Goal: Navigation & Orientation: Find specific page/section

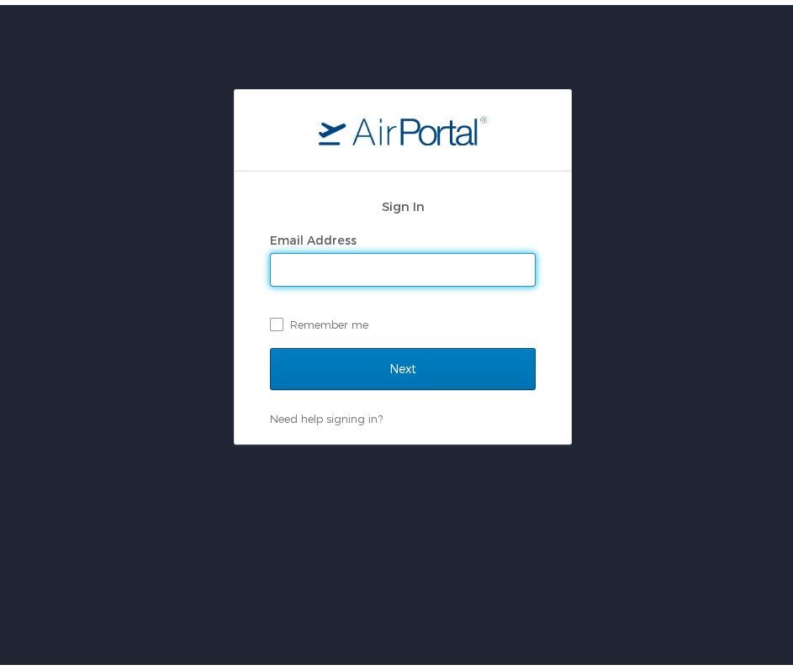
type input "[EMAIL_ADDRESS][DOMAIN_NAME]"
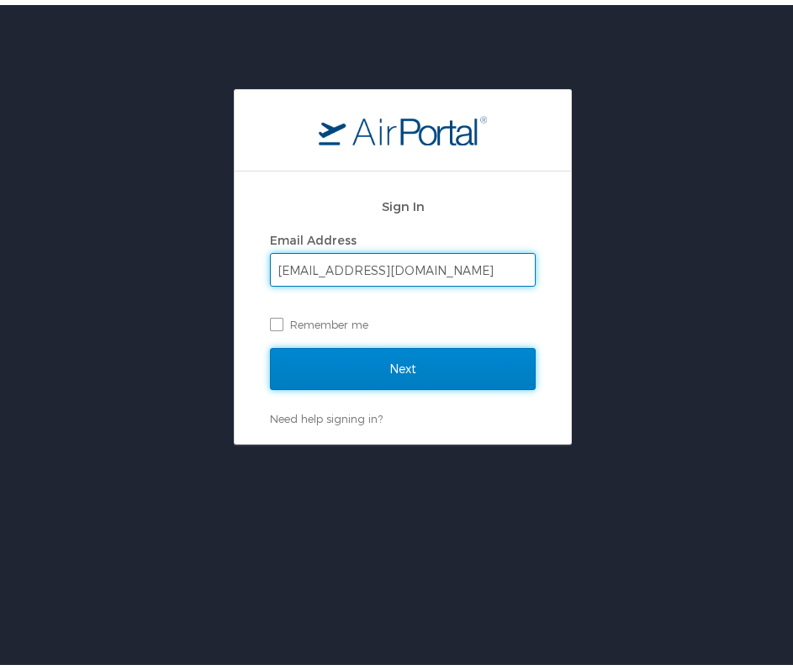
click at [412, 359] on input "Next" at bounding box center [403, 364] width 266 height 42
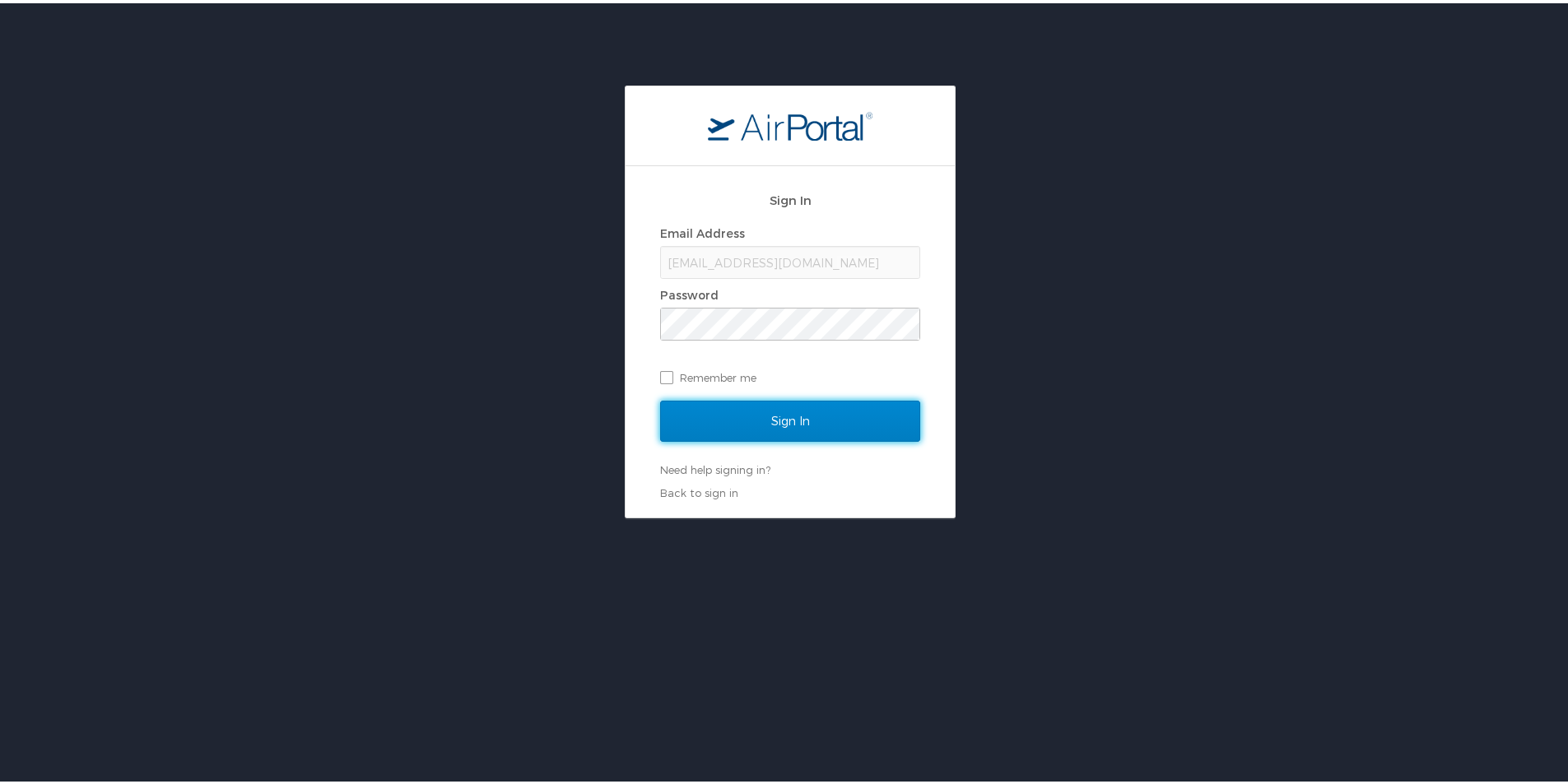
click at [738, 399] on input "Sign In" at bounding box center [790, 418] width 260 height 41
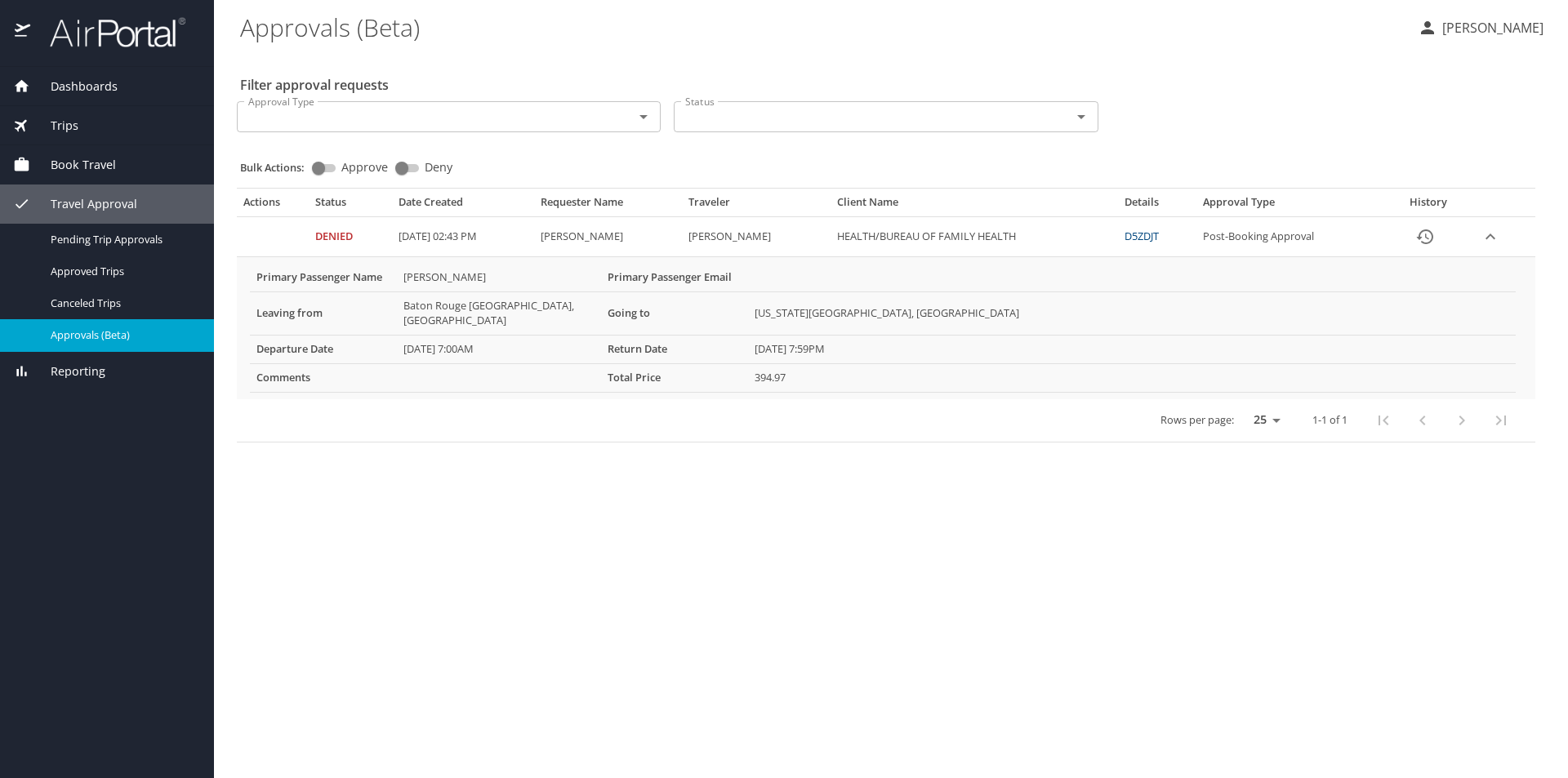
click at [119, 203] on span "Travel Approval" at bounding box center [84, 204] width 107 height 17
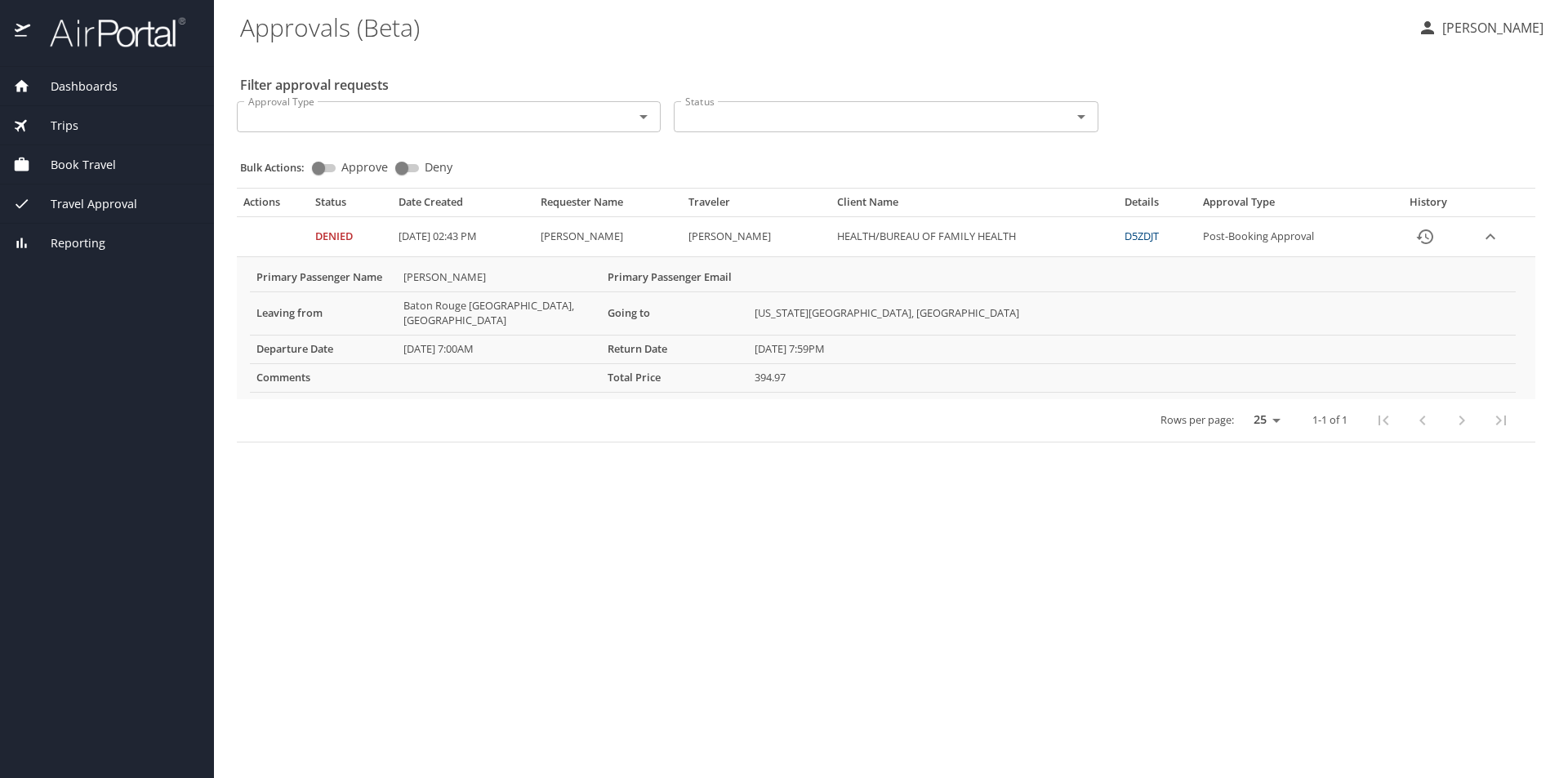
click at [119, 203] on span "Travel Approval" at bounding box center [84, 204] width 107 height 17
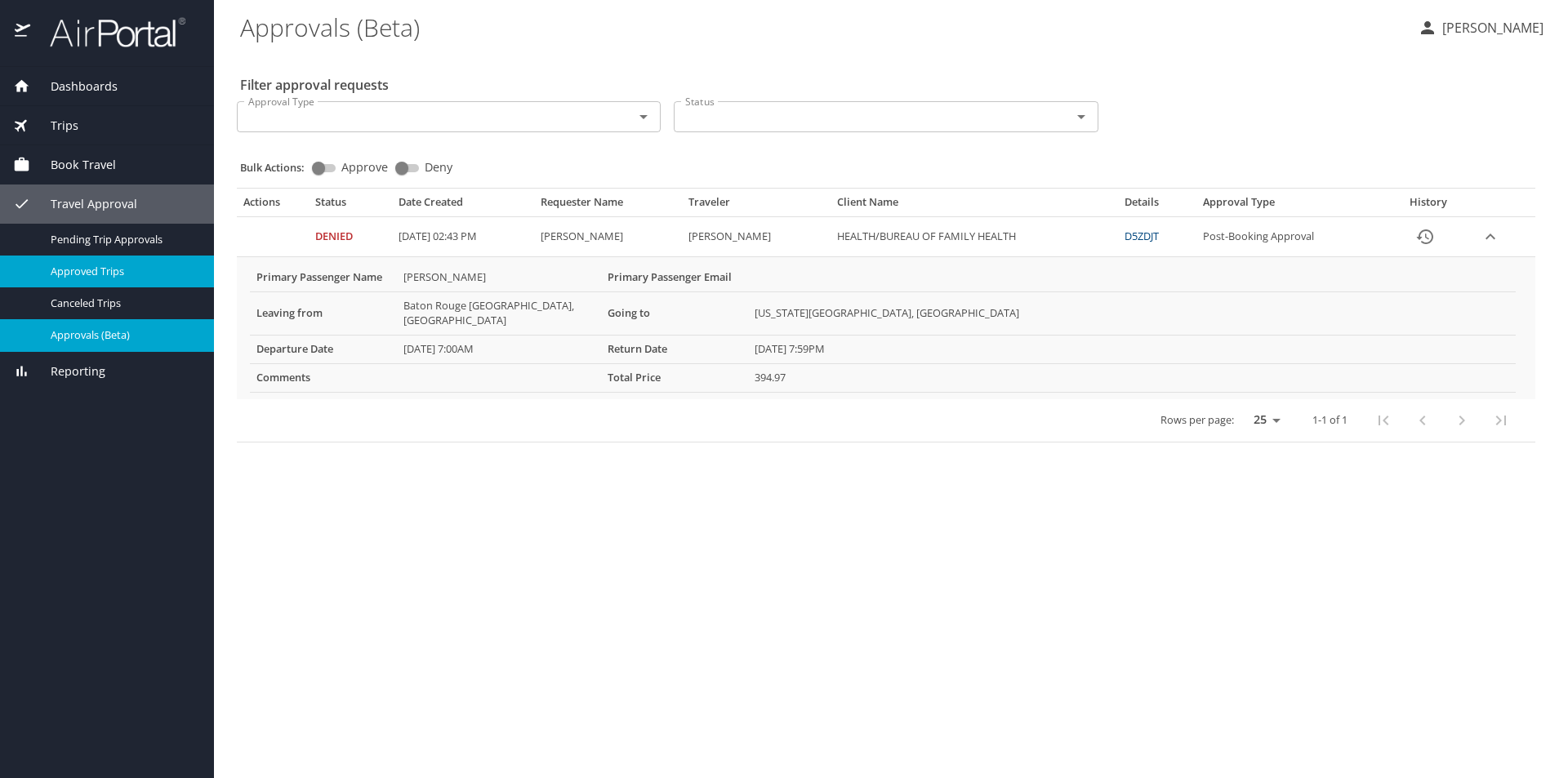
click at [80, 274] on span "Approved Trips" at bounding box center [122, 272] width 144 height 16
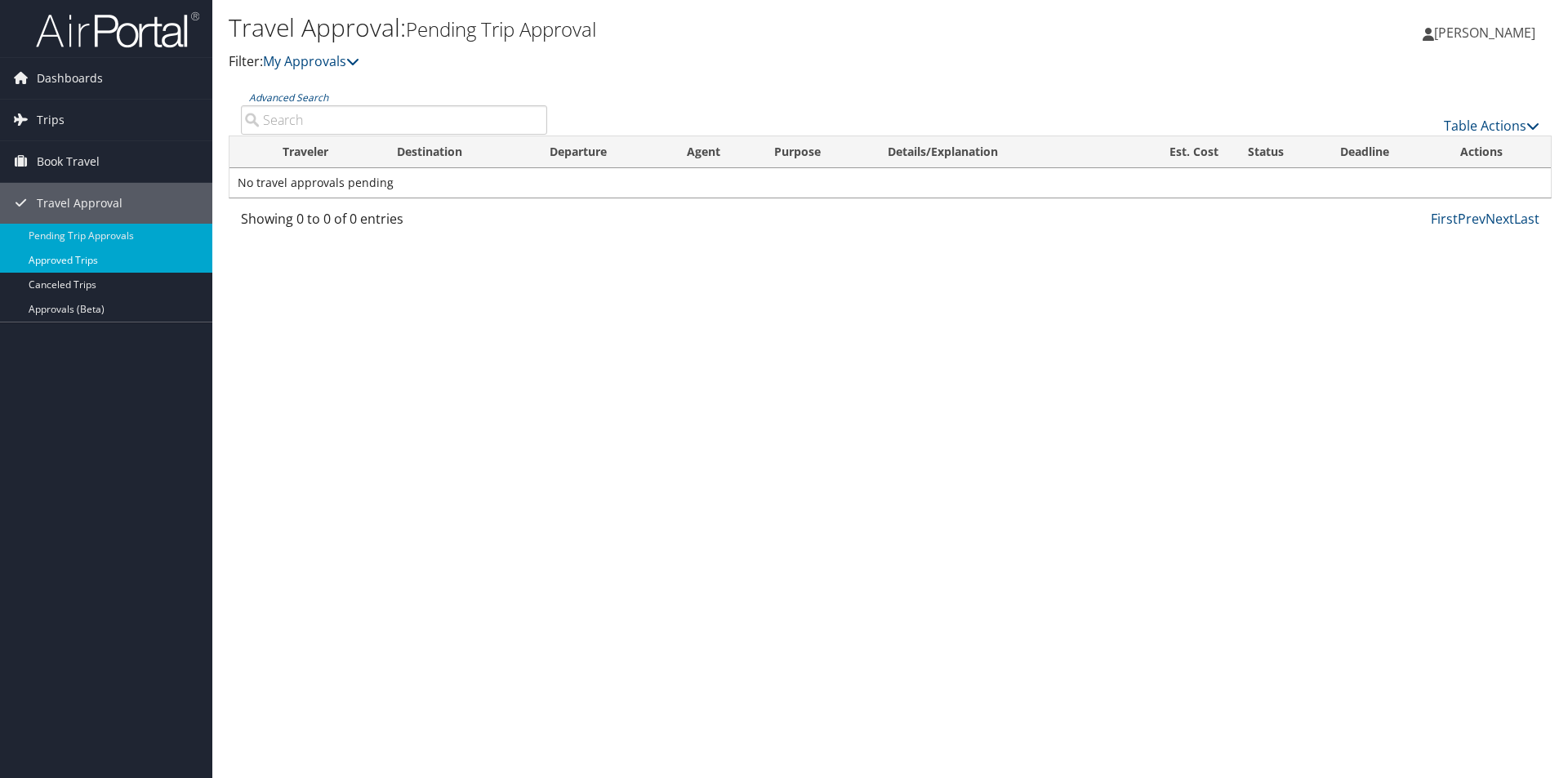
click at [94, 264] on link "Approved Trips" at bounding box center [106, 260] width 213 height 24
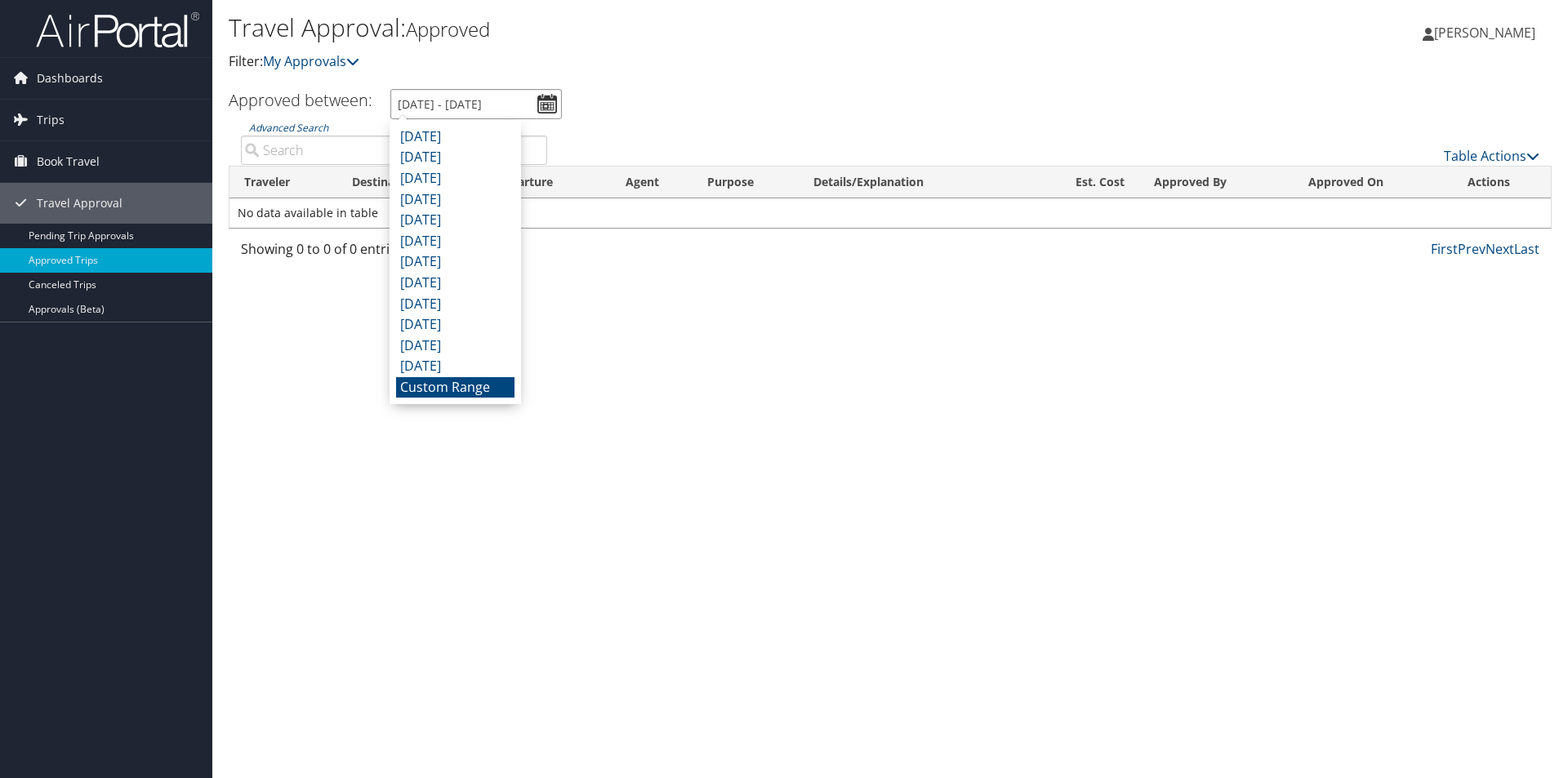
click at [549, 109] on input "8/8/2025 - 9/8/2025" at bounding box center [476, 104] width 172 height 30
click at [485, 387] on li "Custom Range" at bounding box center [456, 388] width 119 height 21
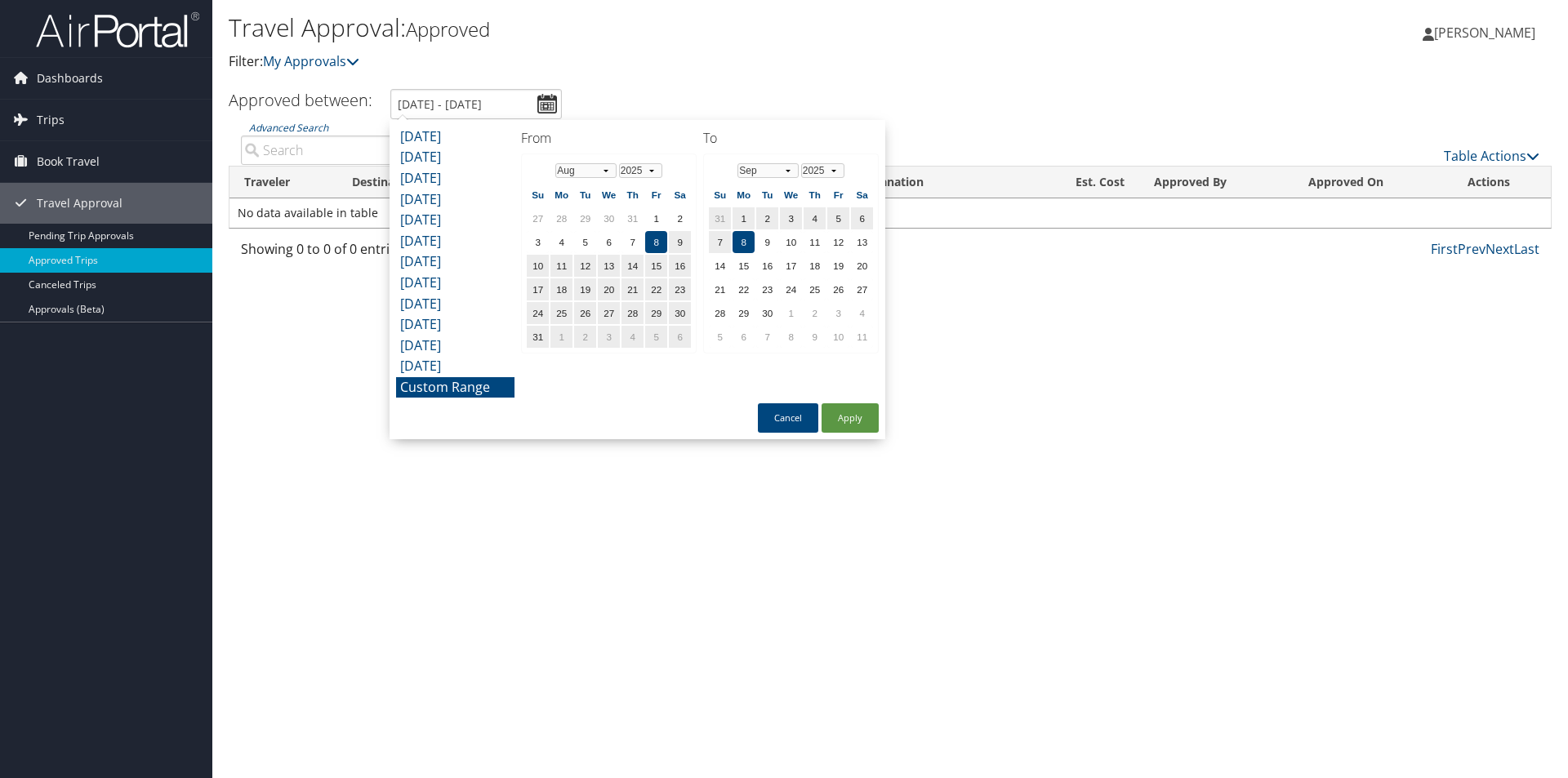
click at [469, 204] on li "May 2025" at bounding box center [456, 200] width 119 height 21
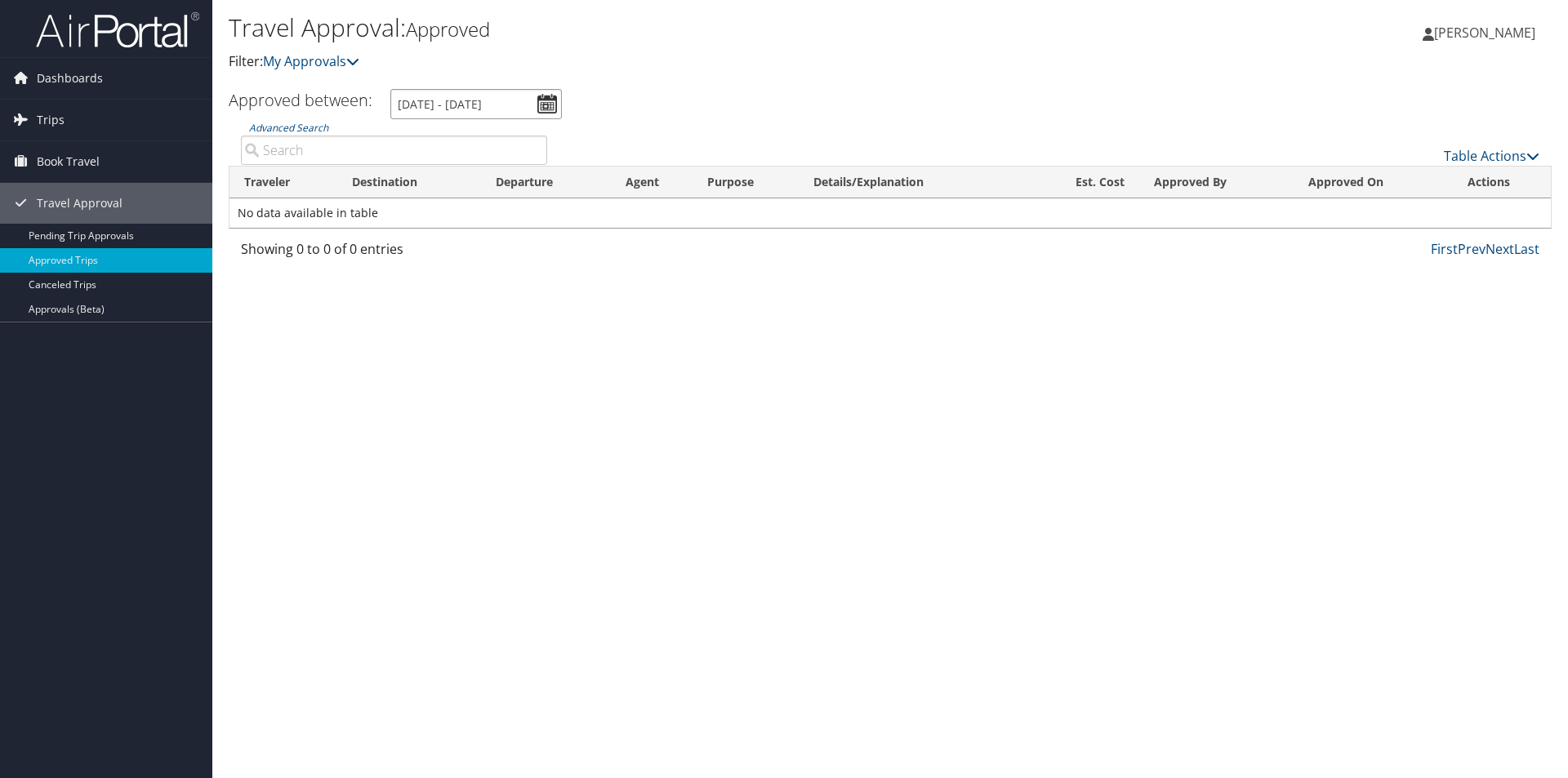
click at [553, 105] on input "5/1/2025 - 5/31/2025" at bounding box center [476, 104] width 172 height 30
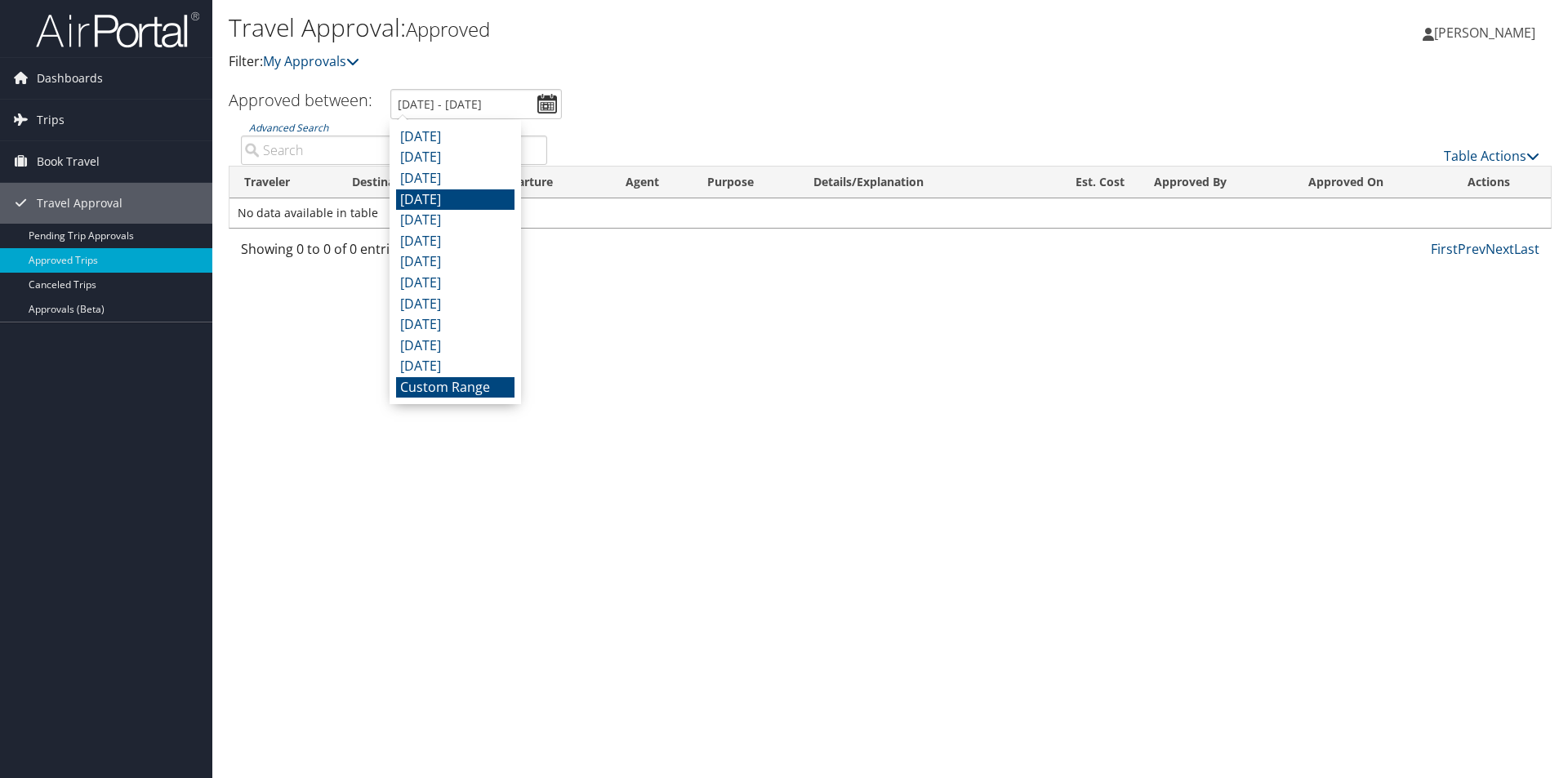
click at [468, 388] on li "Custom Range" at bounding box center [456, 388] width 119 height 21
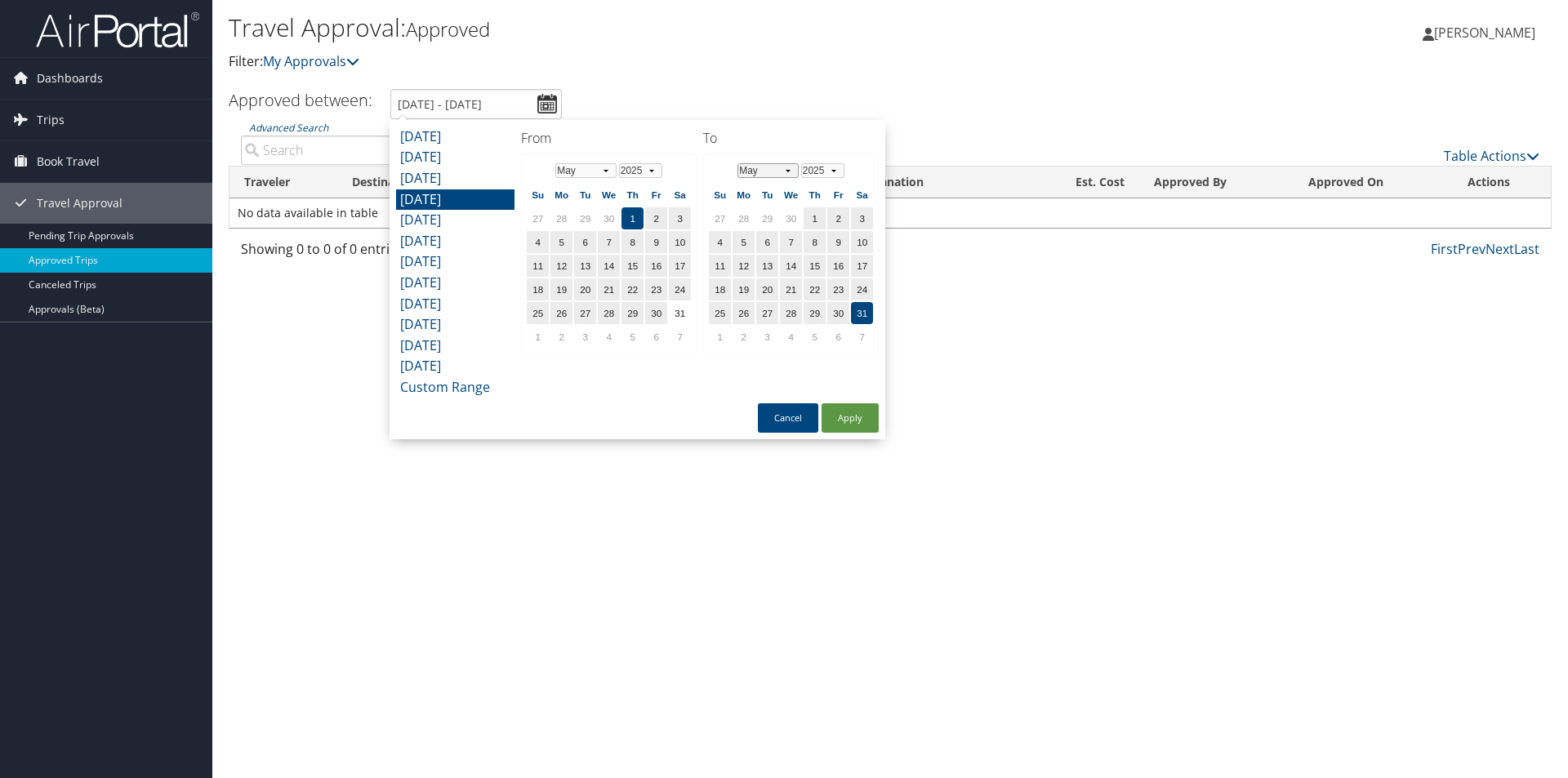
click at [791, 173] on select "Jan Feb Mar Apr May Jun Jul Aug Sep Oct Nov Dec" at bounding box center [767, 170] width 61 height 15
click at [788, 169] on select "Jan Feb Mar Apr May Jun Jul Aug Sep Oct Nov Dec" at bounding box center [767, 170] width 61 height 15
click at [768, 247] on td "9" at bounding box center [767, 242] width 22 height 22
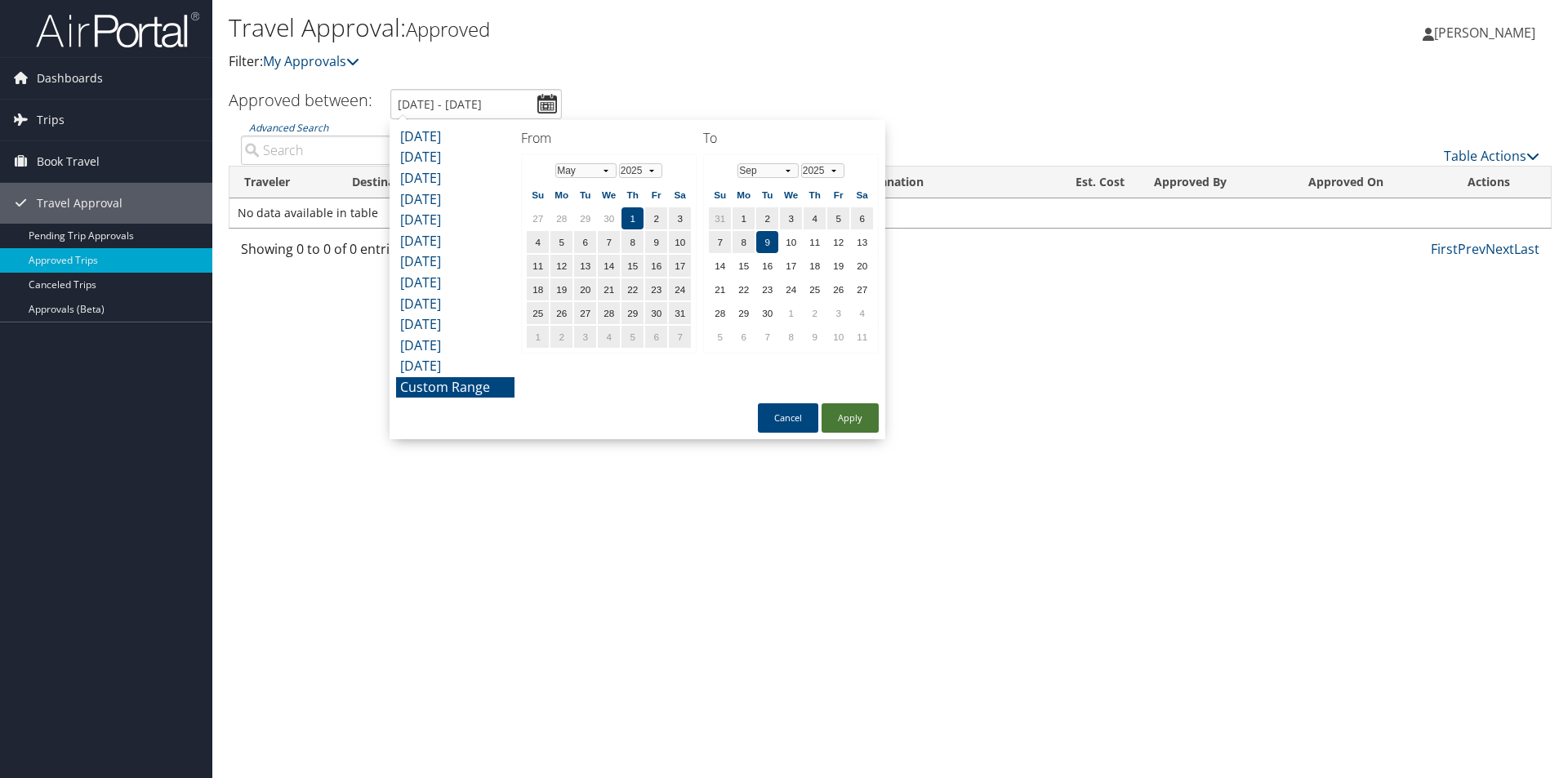
click at [861, 413] on button "Apply" at bounding box center [850, 418] width 57 height 29
type input "5/1/2025 - 9/9/2025"
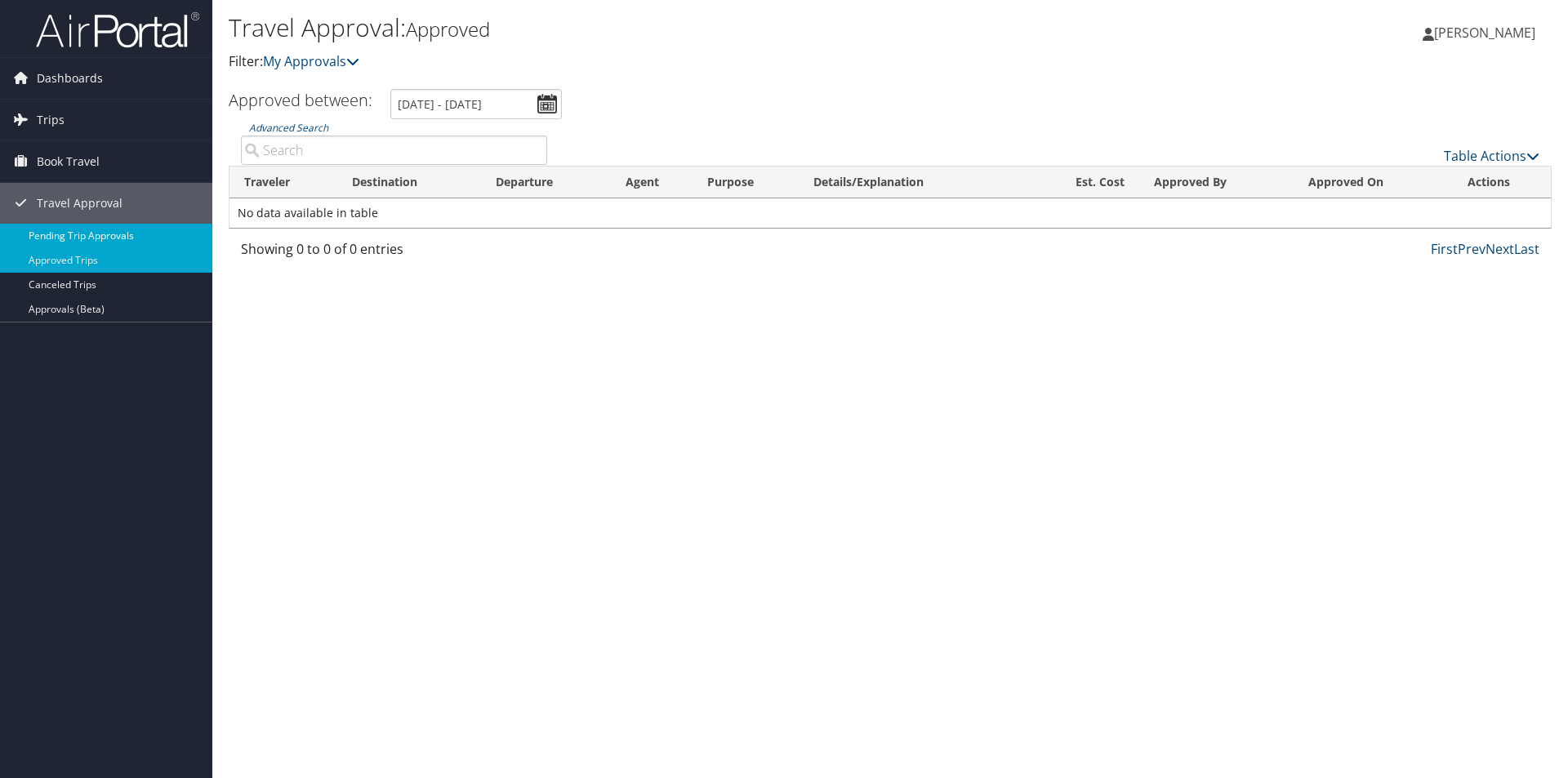
click at [146, 243] on link "Pending Trip Approvals" at bounding box center [106, 235] width 213 height 24
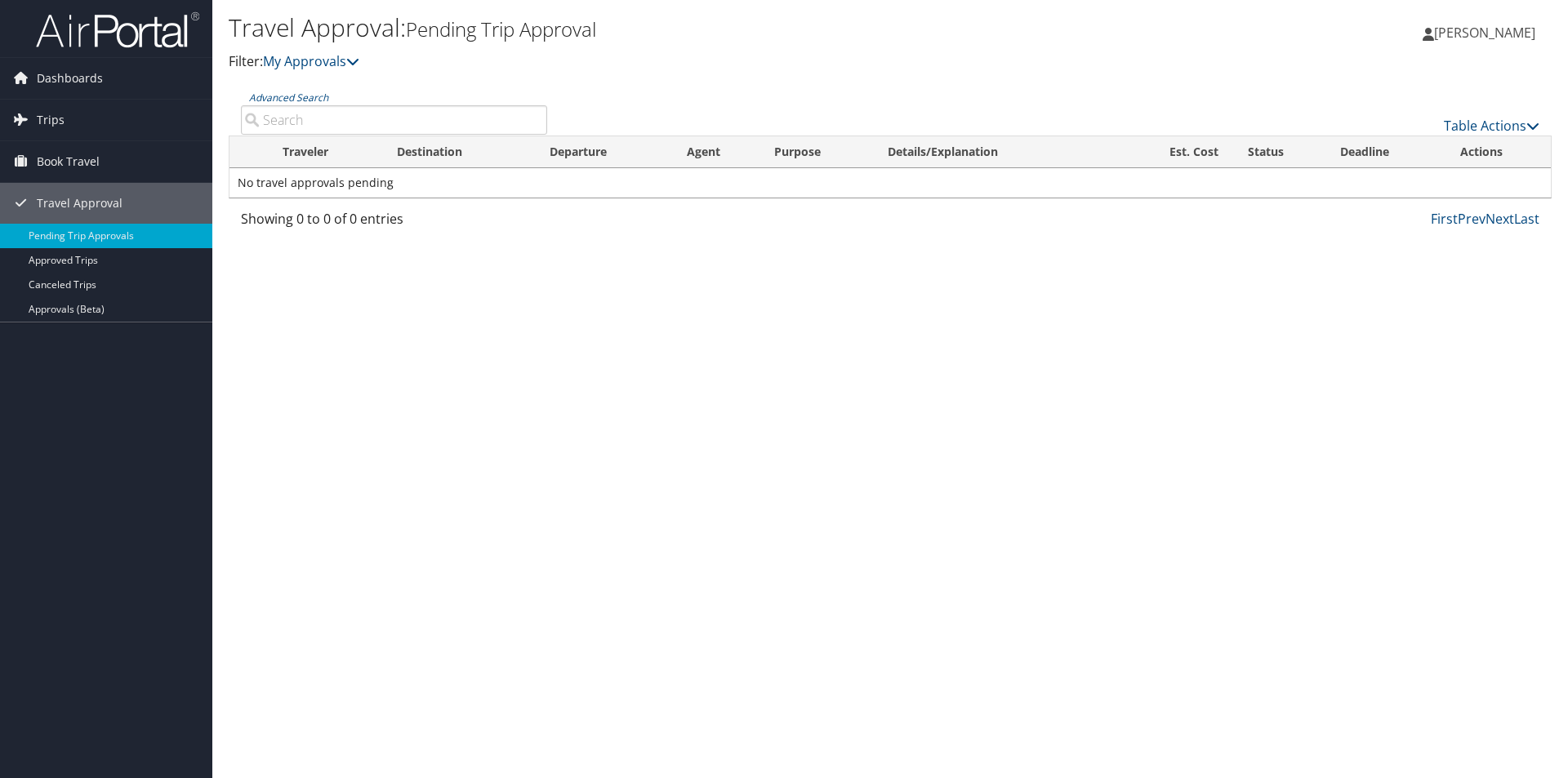
click at [74, 87] on span "Dashboards" at bounding box center [70, 79] width 66 height 41
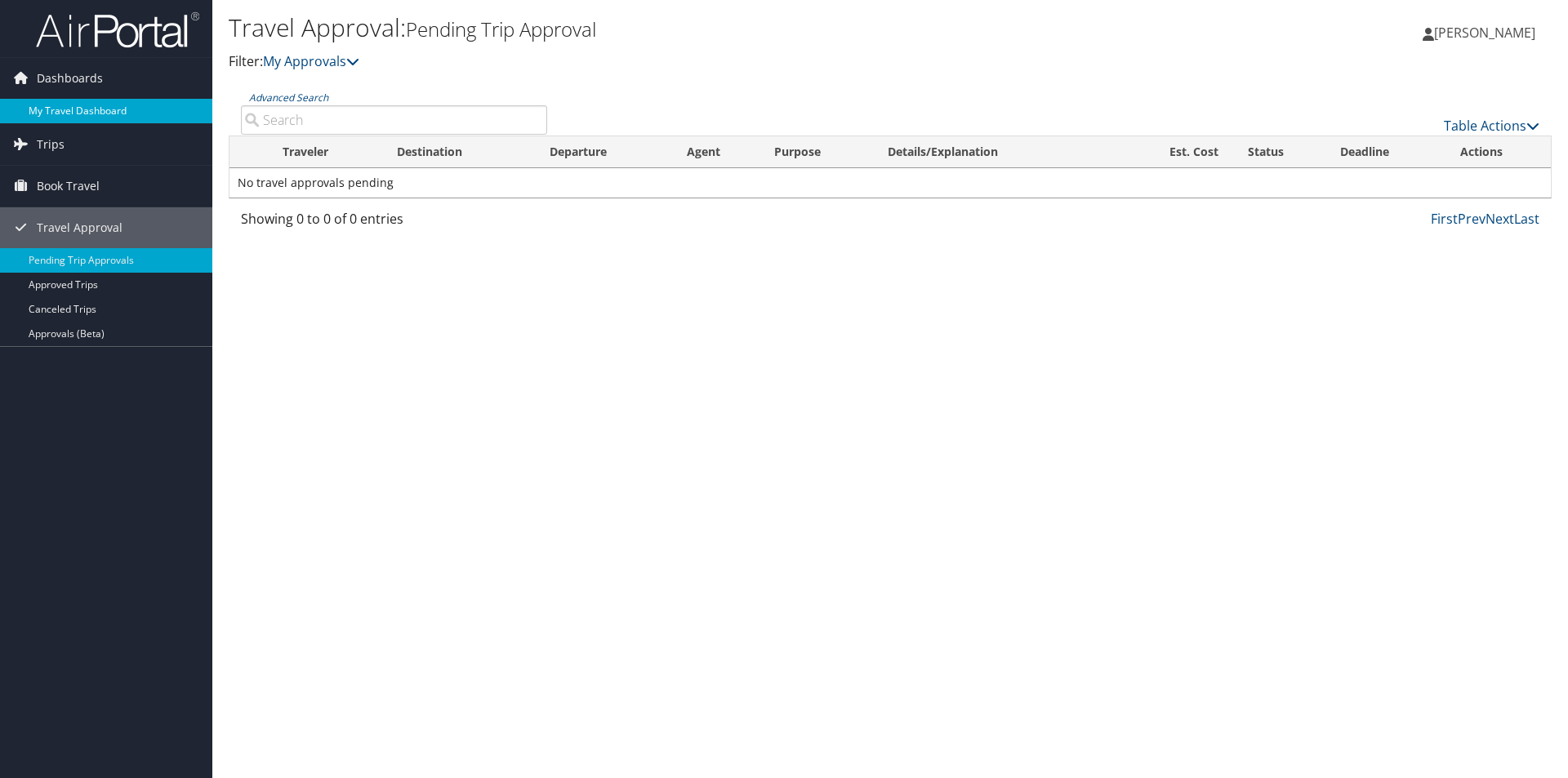
click at [76, 112] on link "My Travel Dashboard" at bounding box center [106, 111] width 213 height 24
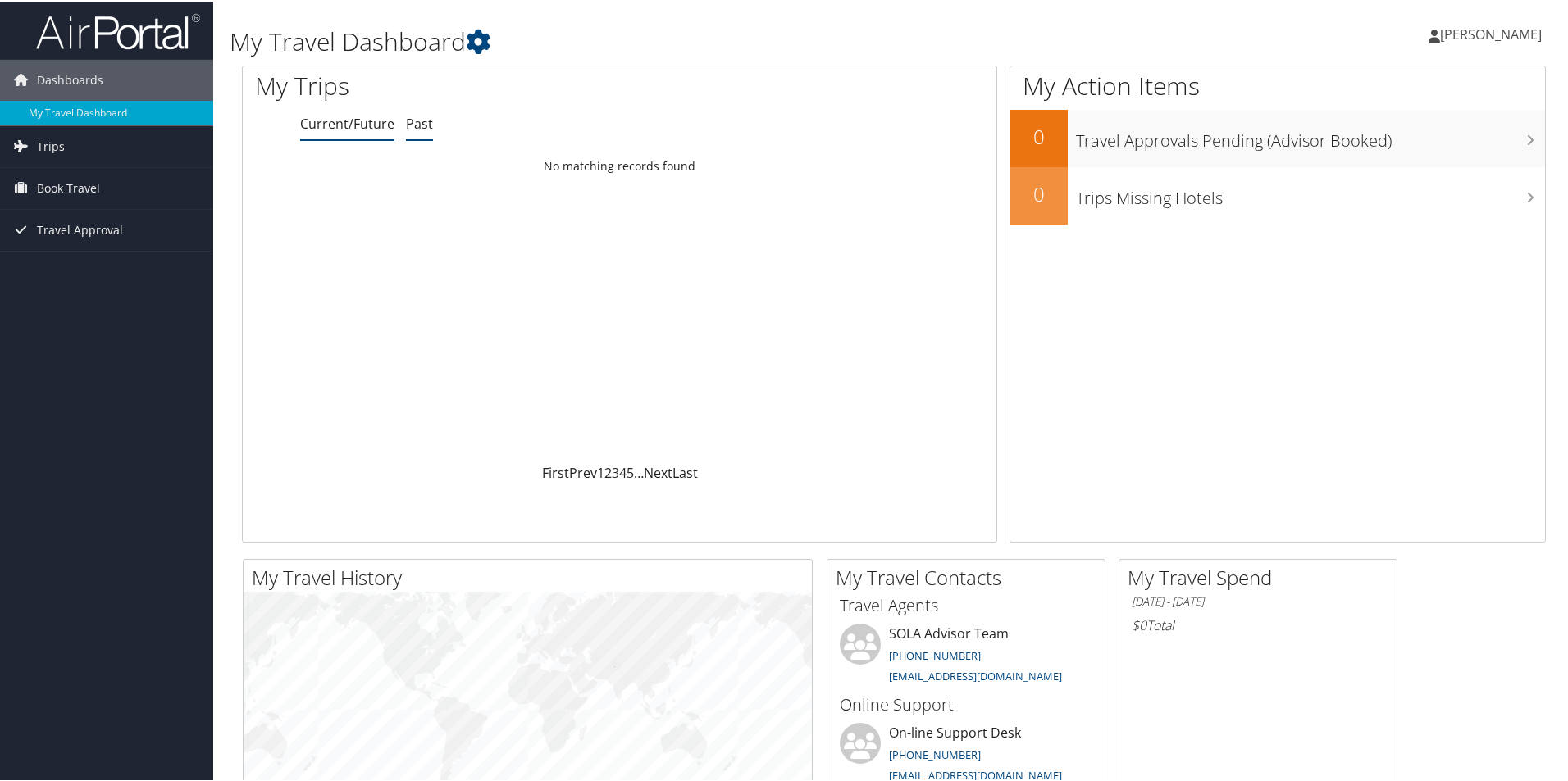
click at [426, 120] on link "Past" at bounding box center [419, 122] width 27 height 18
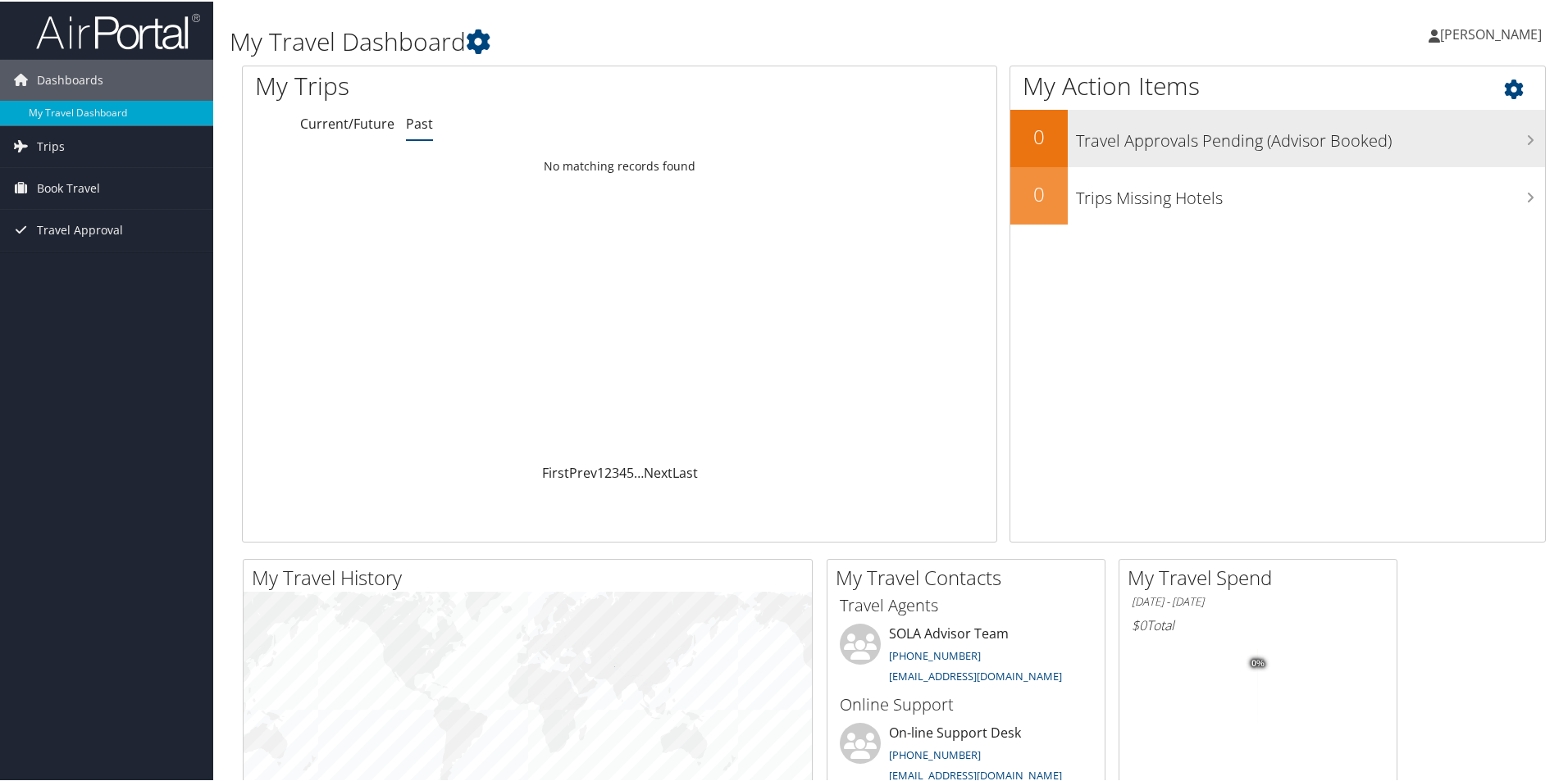
click at [1340, 159] on div "Travel Approvals Pending (Advisor Booked)" at bounding box center [1306, 137] width 477 height 58
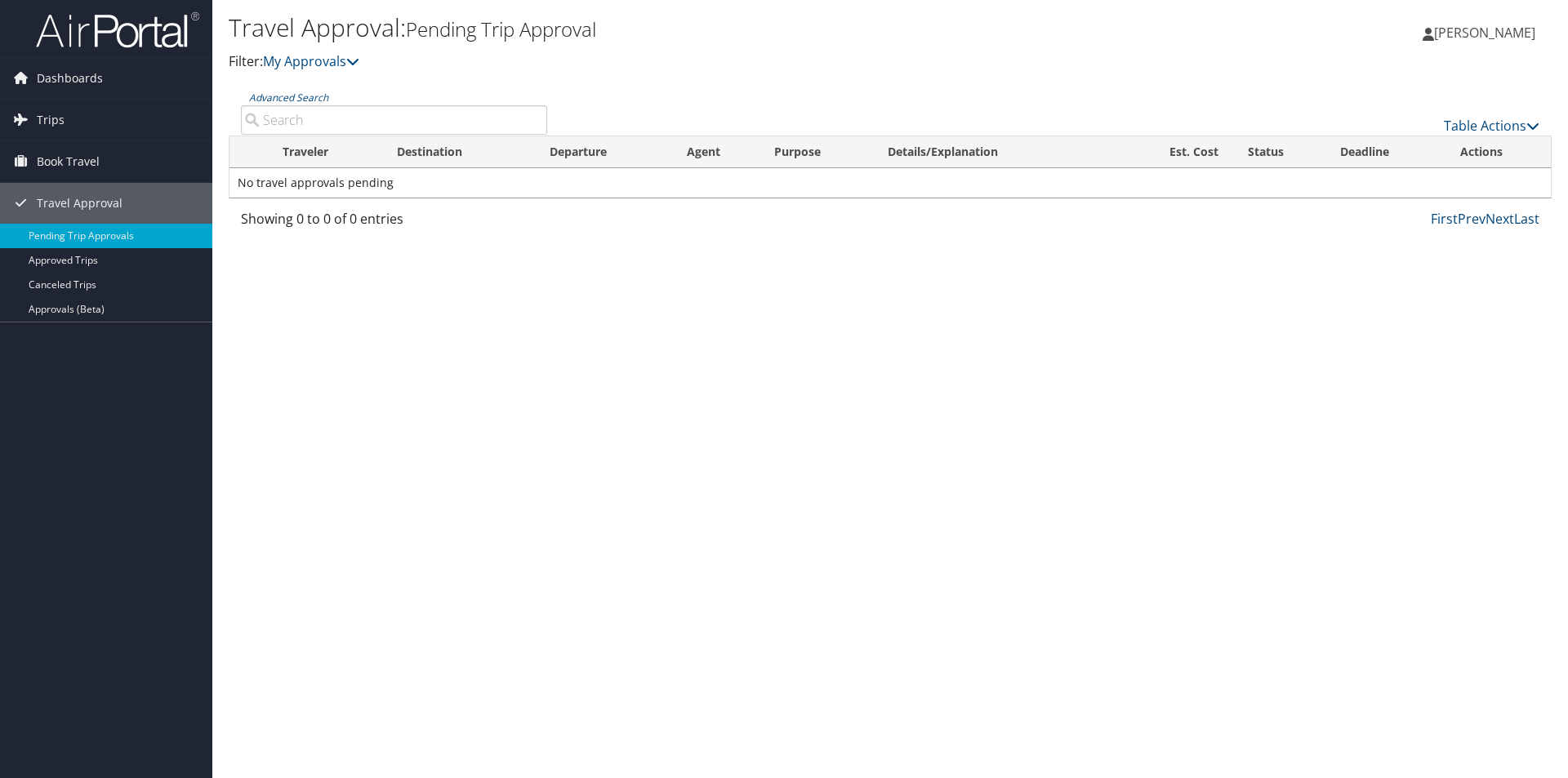
click at [1509, 51] on link "[PERSON_NAME]" at bounding box center [1487, 32] width 129 height 49
click at [118, 131] on link "Trips" at bounding box center [106, 120] width 213 height 41
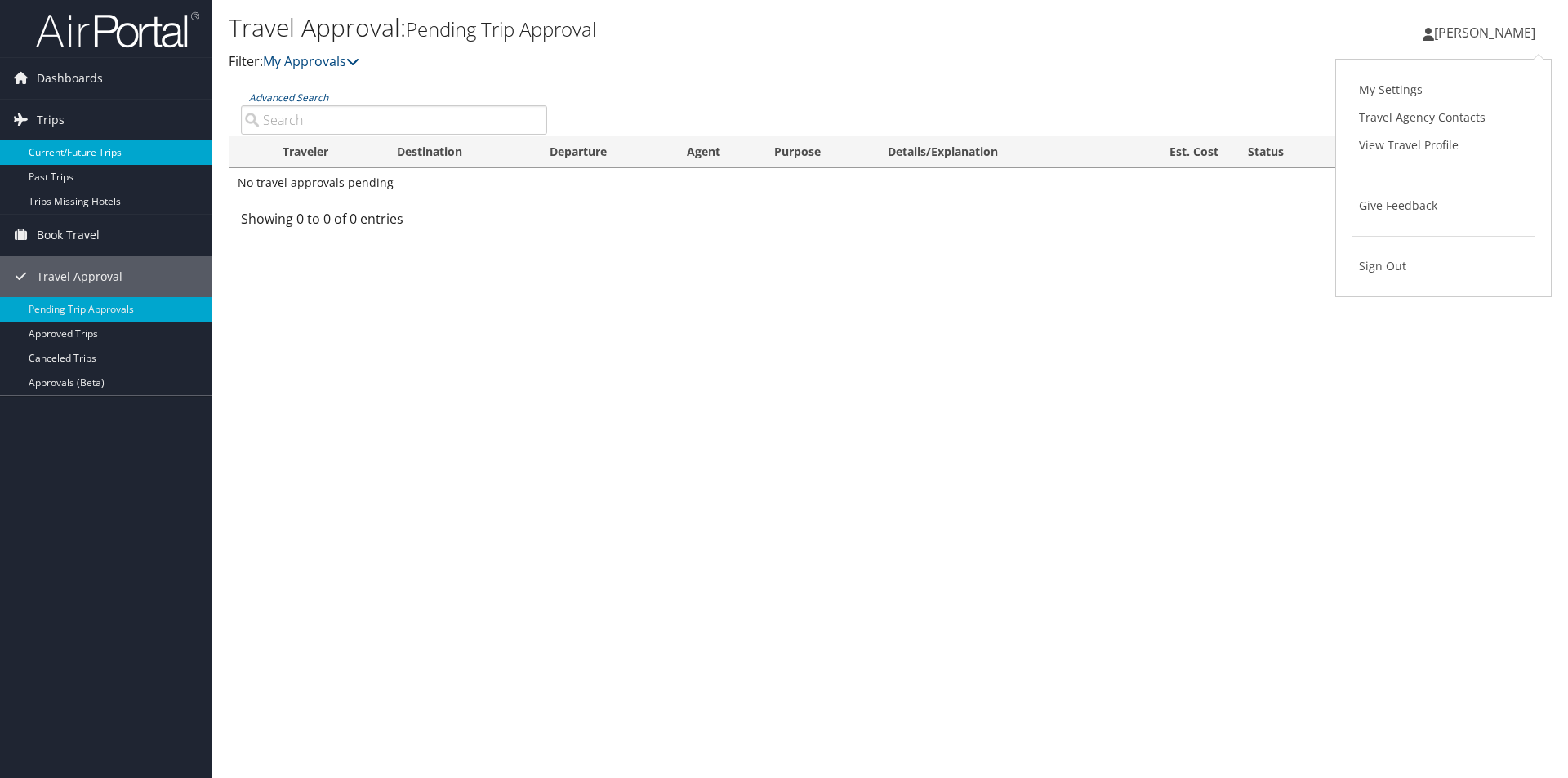
click at [95, 150] on link "Current/Future Trips" at bounding box center [106, 152] width 213 height 24
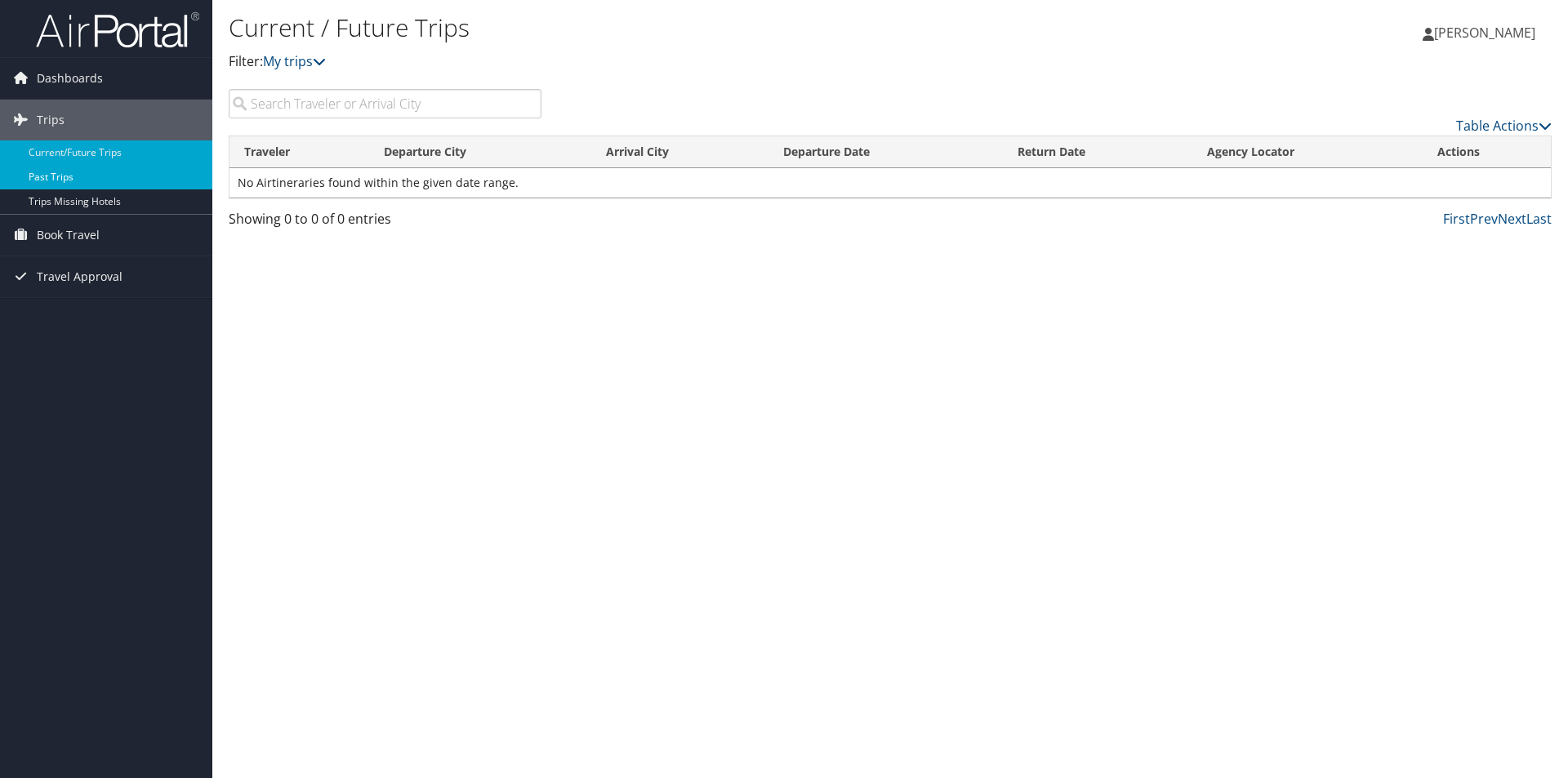
click at [82, 176] on link "Past Trips" at bounding box center [106, 177] width 213 height 24
click at [141, 76] on link "Dashboards" at bounding box center [106, 79] width 213 height 41
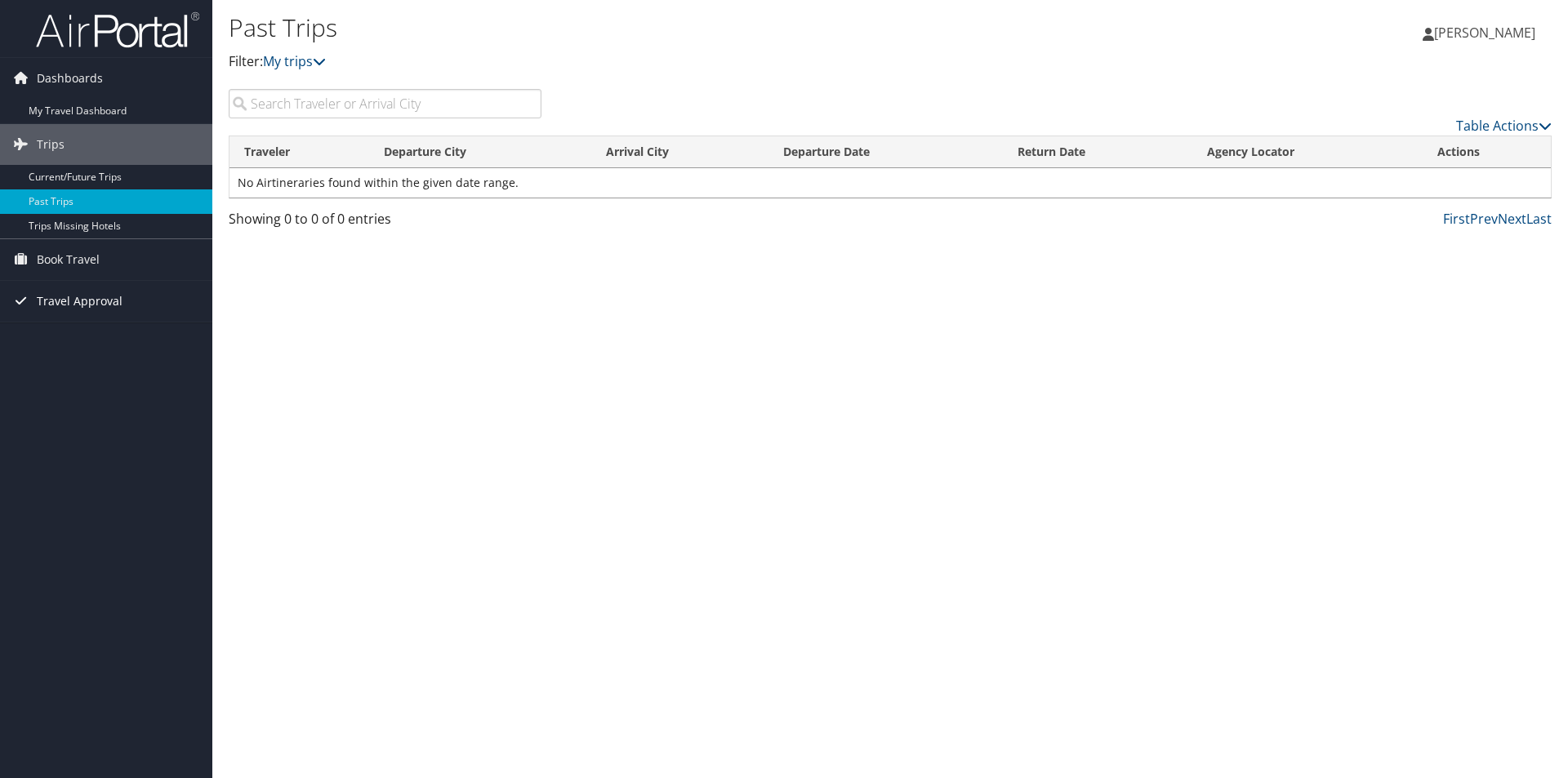
click at [104, 291] on span "Travel Approval" at bounding box center [80, 301] width 85 height 41
click at [102, 362] on link "Approved Trips" at bounding box center [106, 357] width 213 height 24
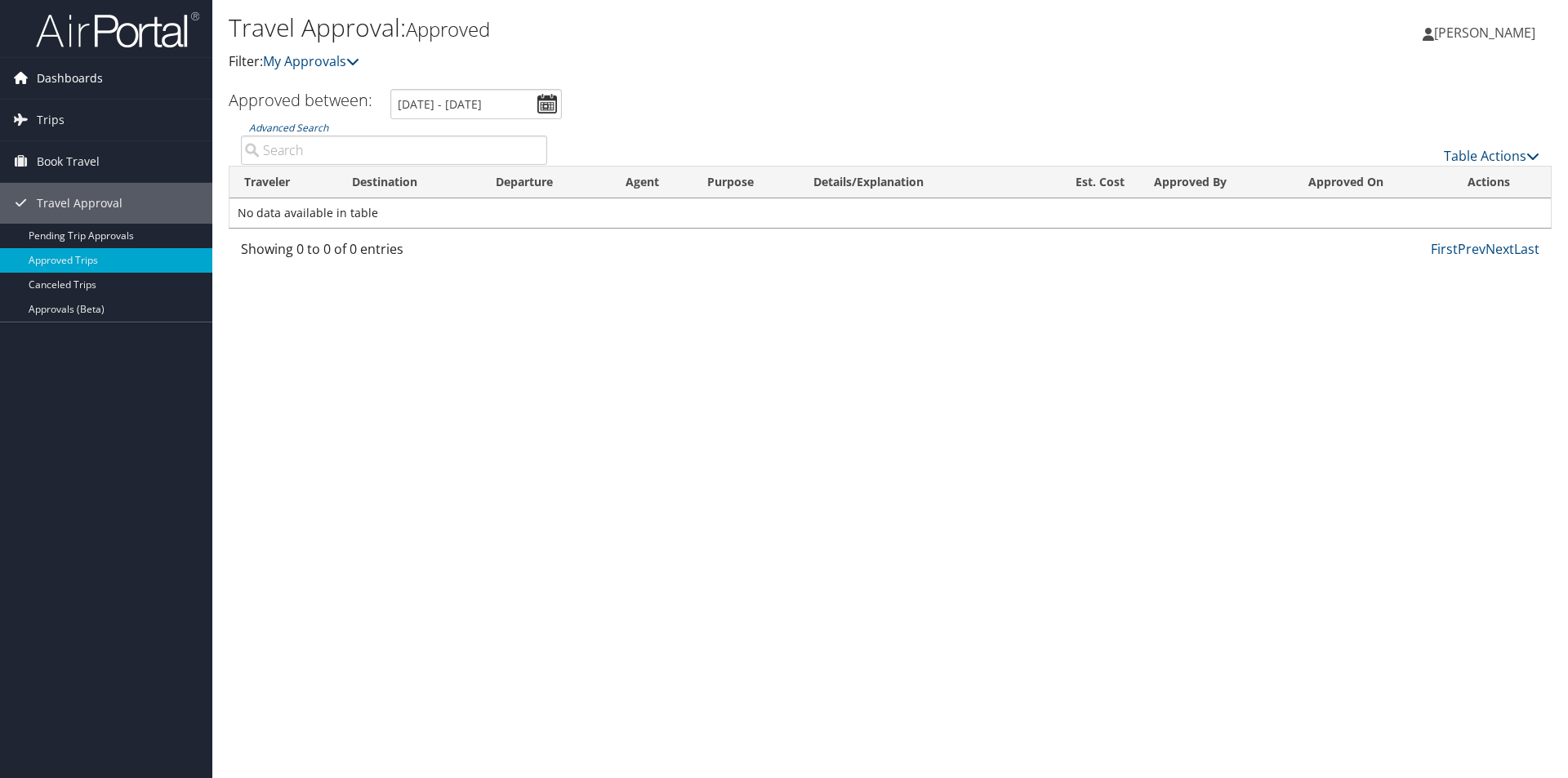
click at [81, 80] on span "Dashboards" at bounding box center [70, 79] width 66 height 41
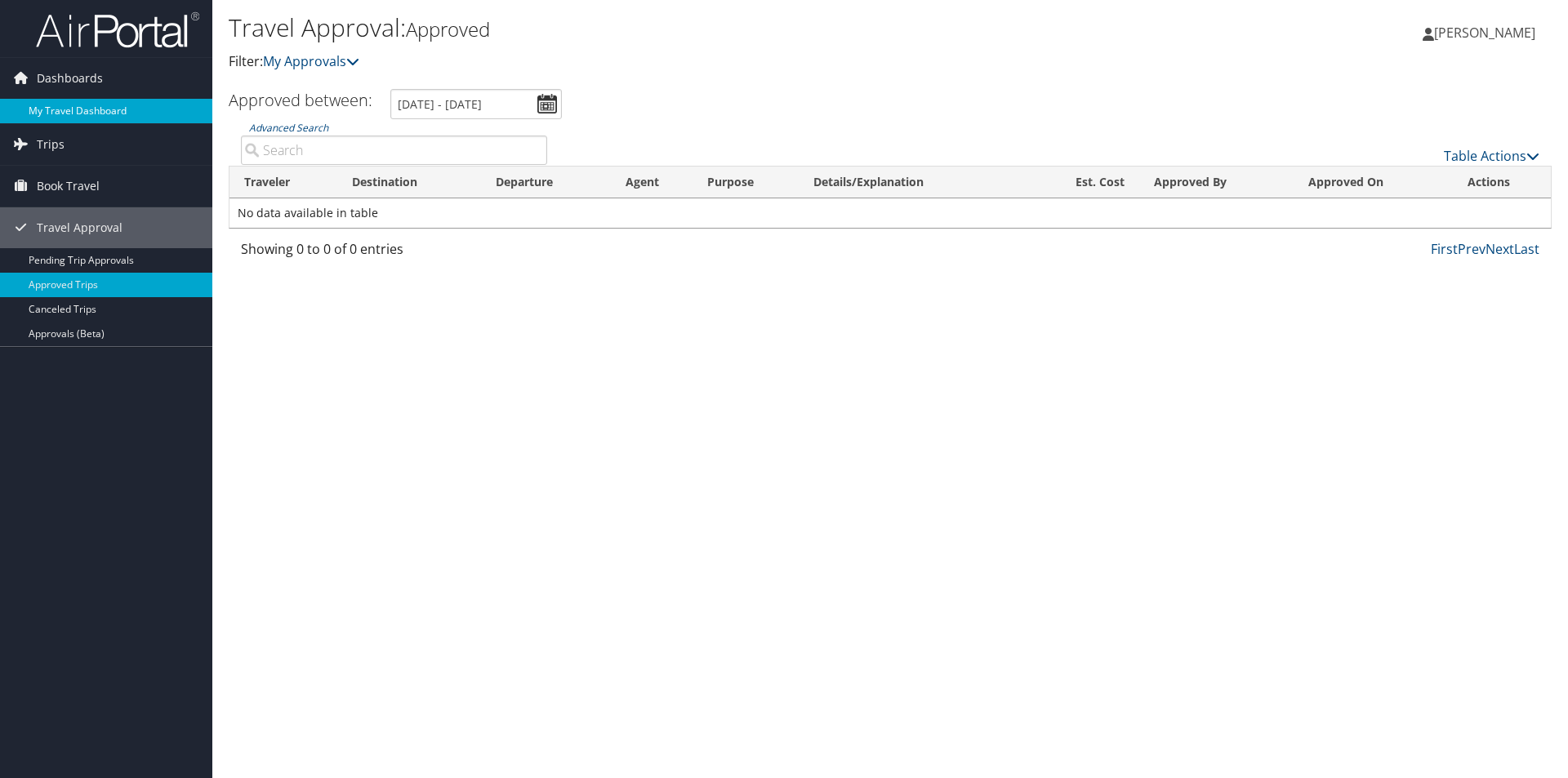
click at [73, 111] on link "My Travel Dashboard" at bounding box center [106, 111] width 213 height 24
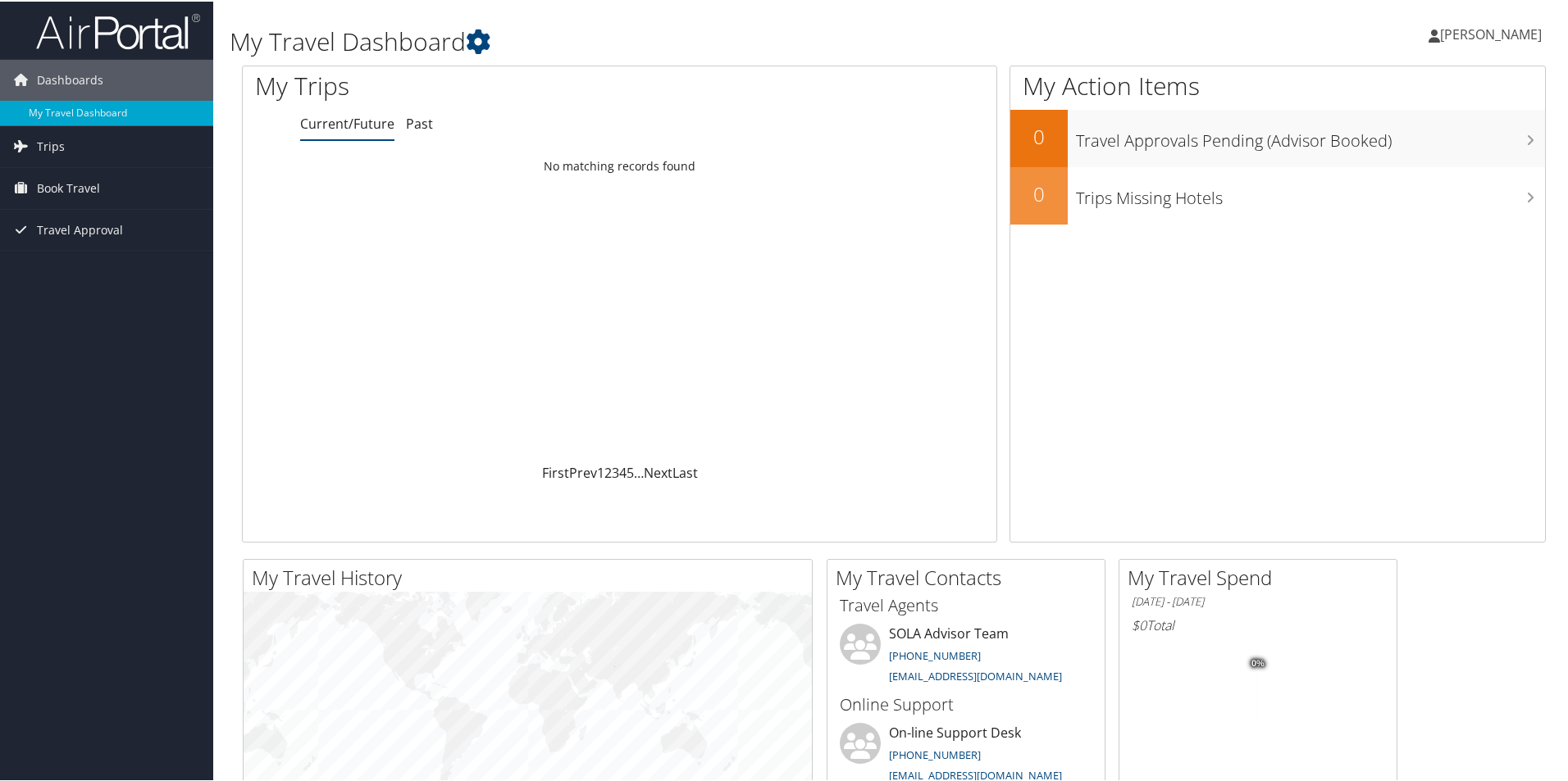
click at [1502, 34] on span "[PERSON_NAME]" at bounding box center [1490, 32] width 101 height 18
click at [59, 142] on span "Trips" at bounding box center [51, 145] width 28 height 41
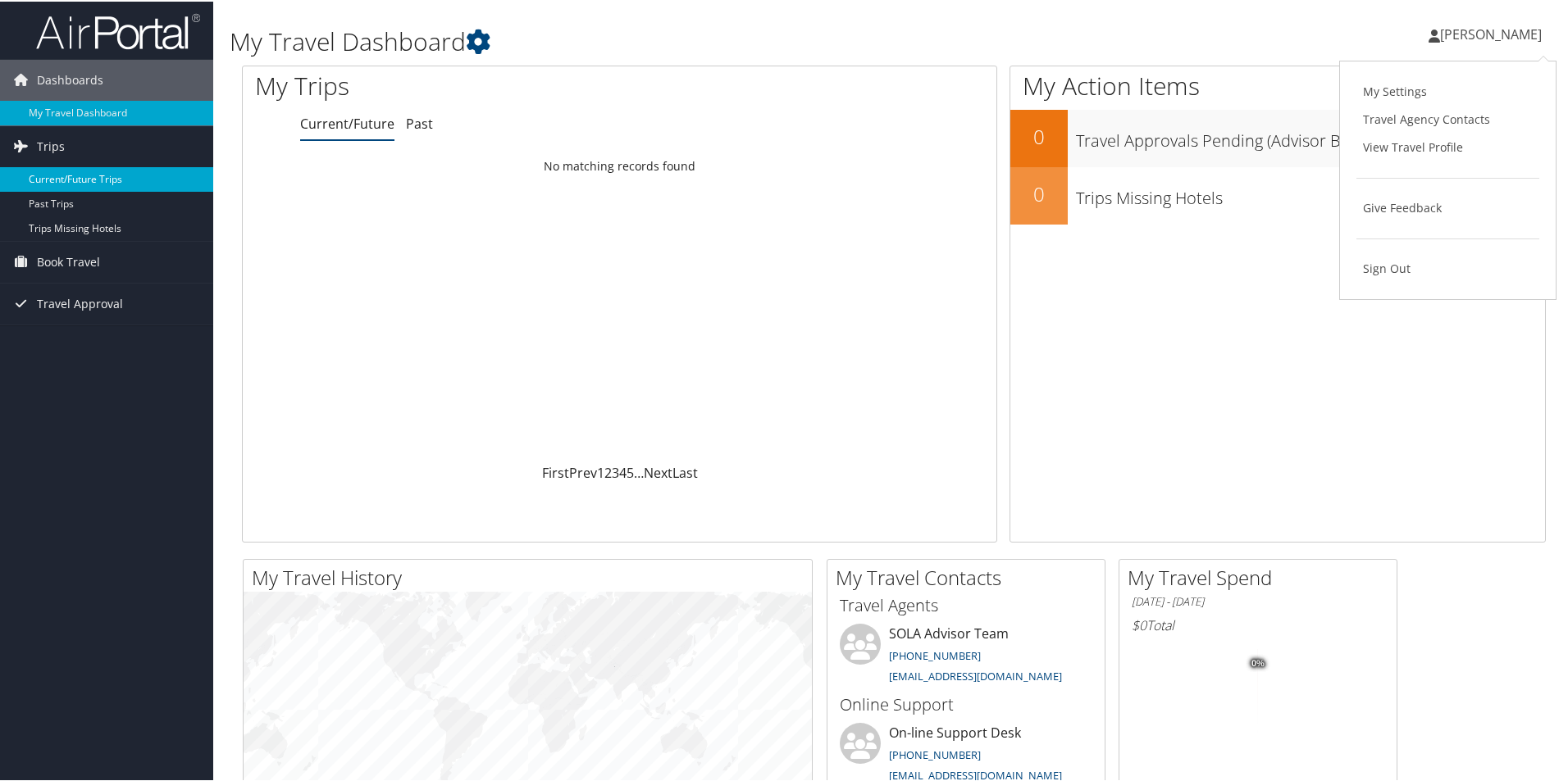
click at [69, 176] on link "Current/Future Trips" at bounding box center [106, 177] width 214 height 24
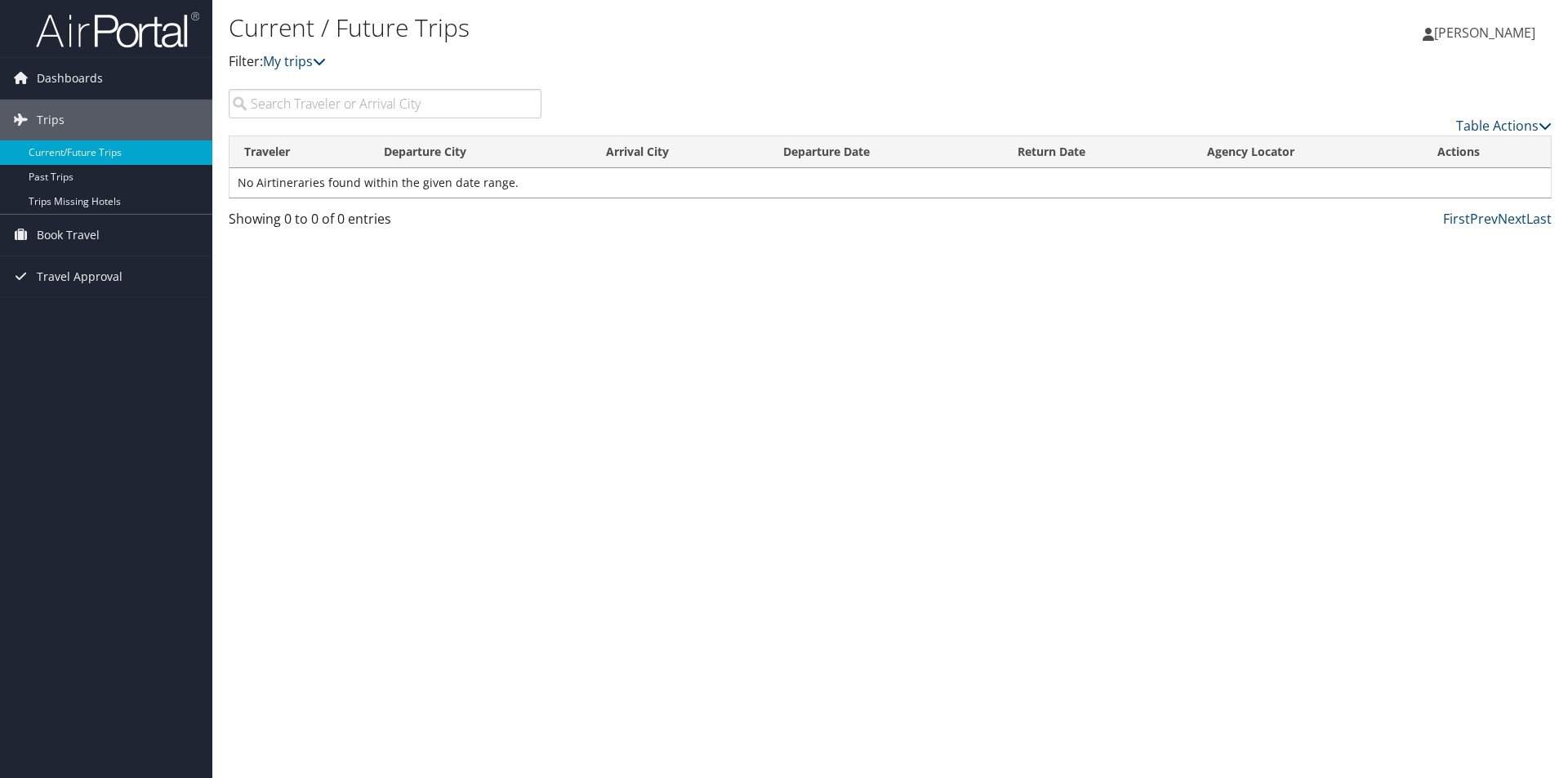
click at [1515, 28] on span "[PERSON_NAME]" at bounding box center [1484, 32] width 101 height 17
click at [68, 19] on img at bounding box center [118, 30] width 163 height 39
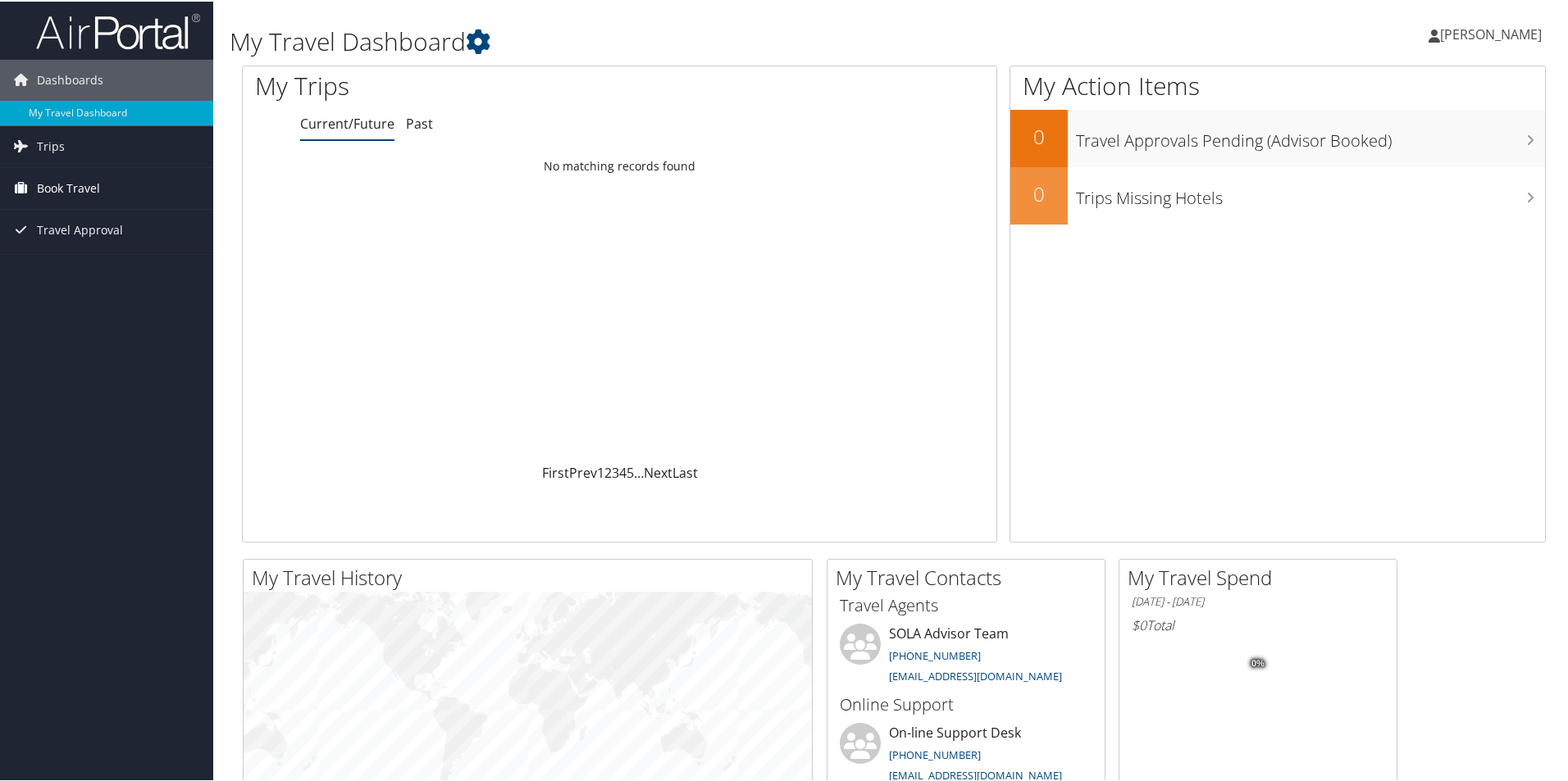
click at [105, 196] on link "Book Travel" at bounding box center [106, 187] width 214 height 41
click at [128, 236] on link "Book/Manage Online Trips" at bounding box center [106, 244] width 214 height 24
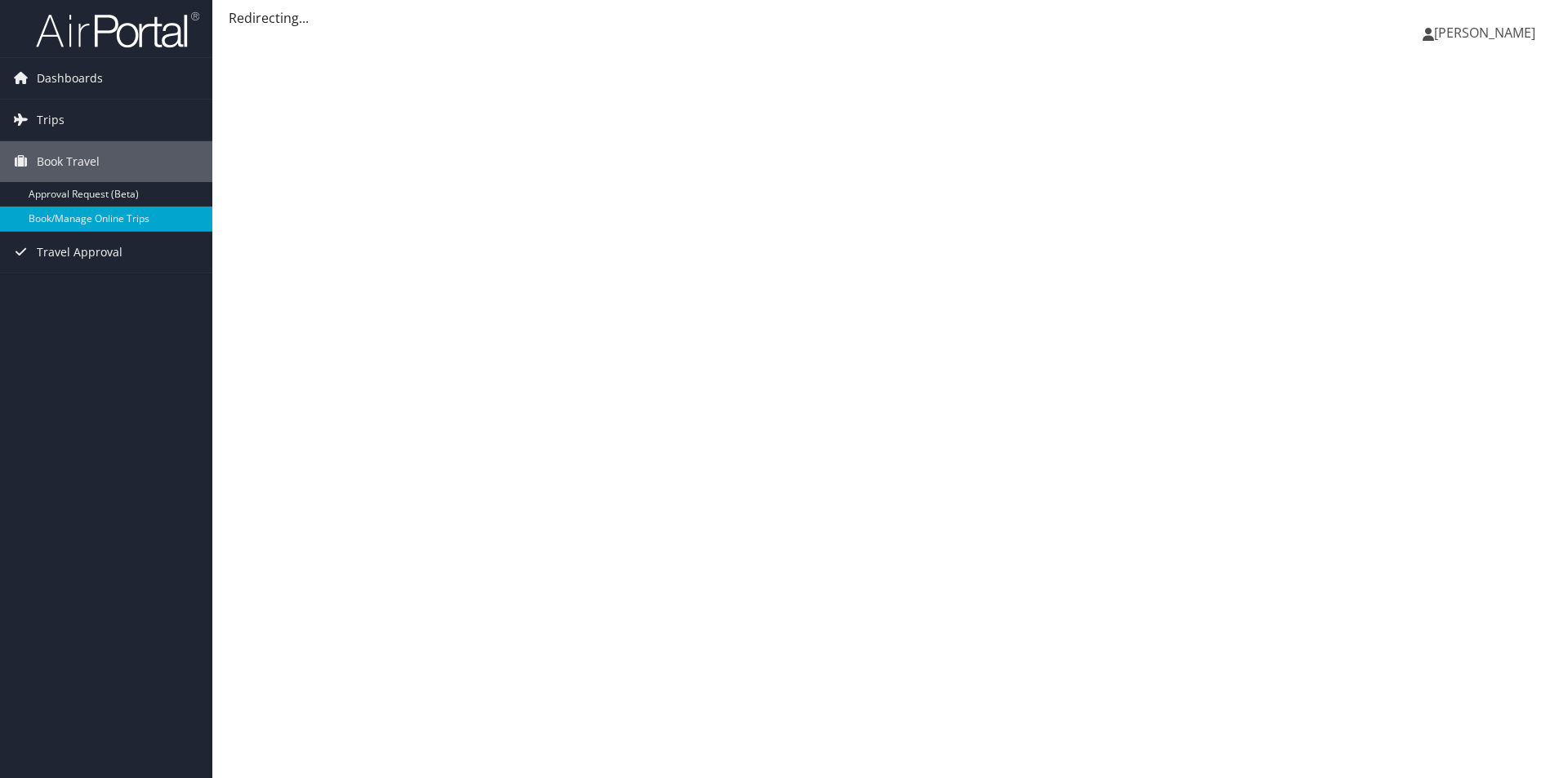
click at [1490, 43] on link "[PERSON_NAME]" at bounding box center [1487, 32] width 129 height 49
